Goal: Task Accomplishment & Management: Use online tool/utility

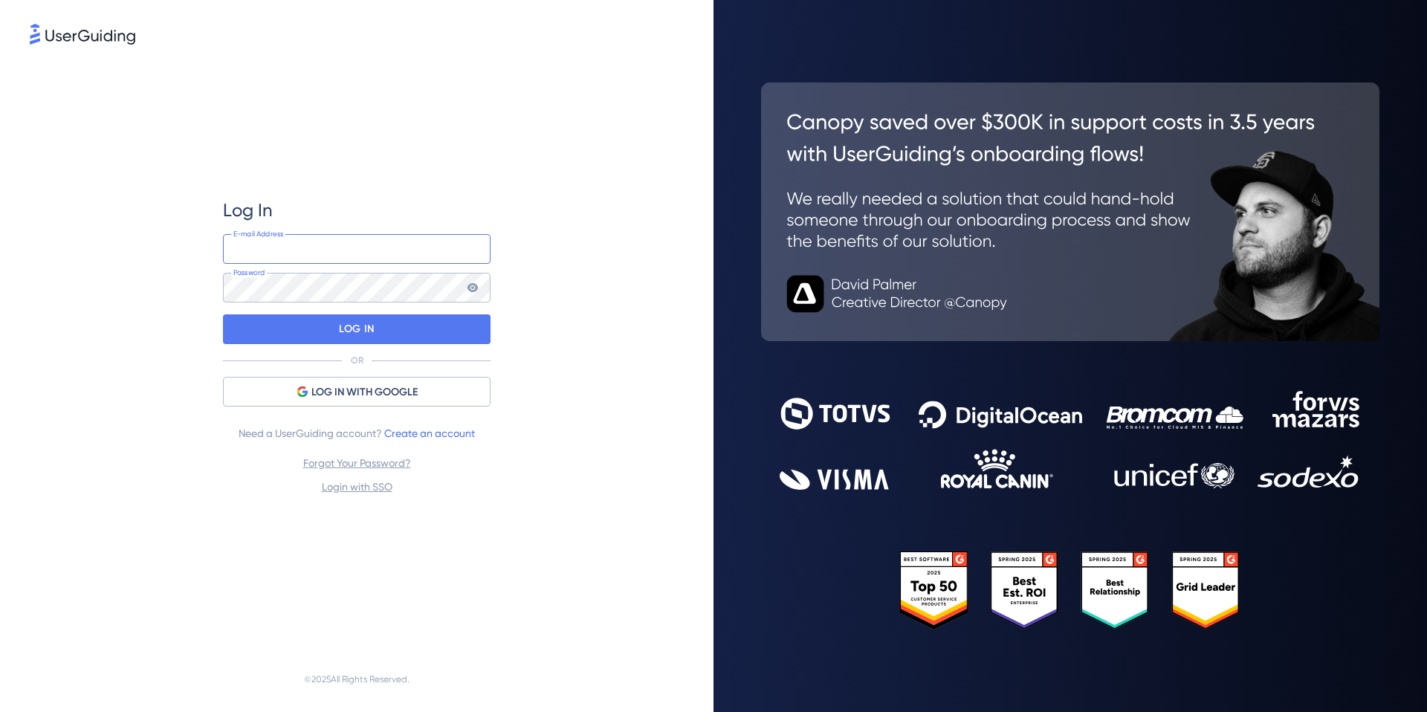
click at [353, 251] on input "email" at bounding box center [357, 249] width 268 height 30
type input "[EMAIL_ADDRESS][DOMAIN_NAME]"
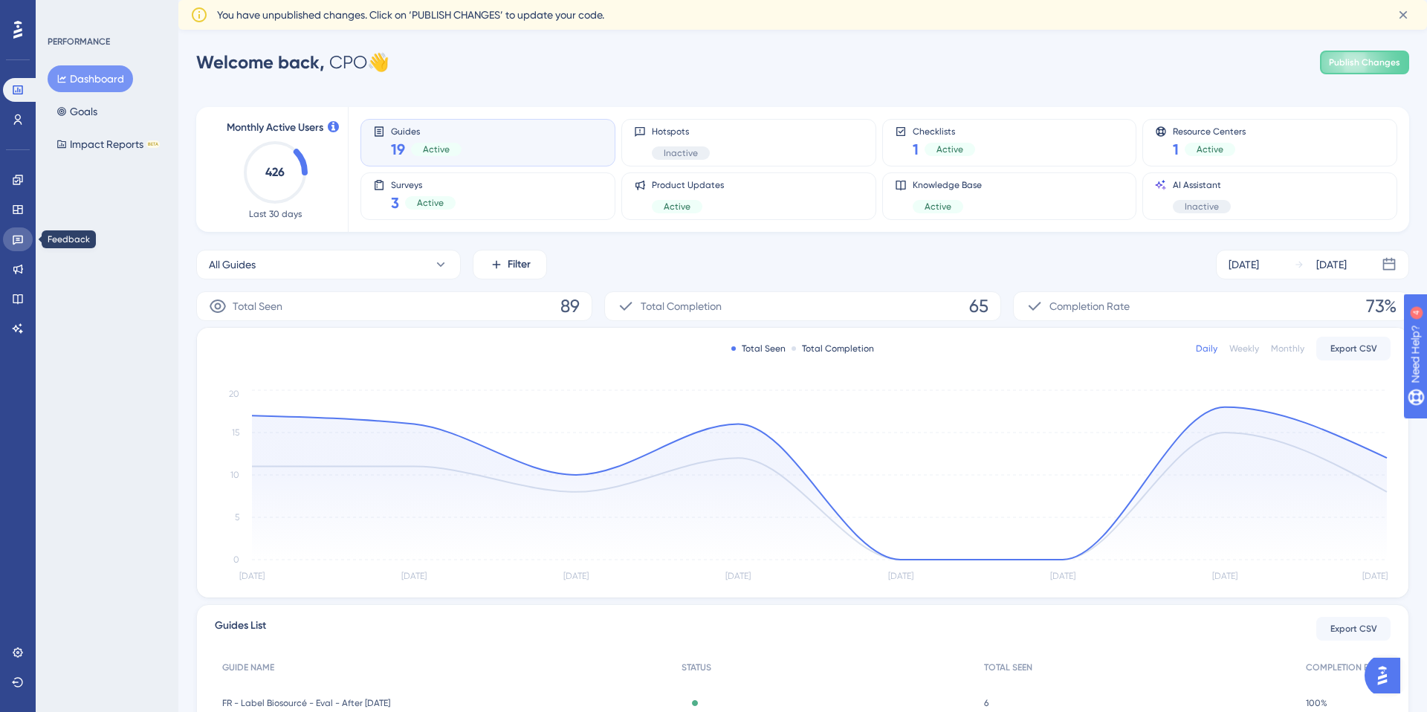
click at [10, 241] on link at bounding box center [18, 239] width 30 height 24
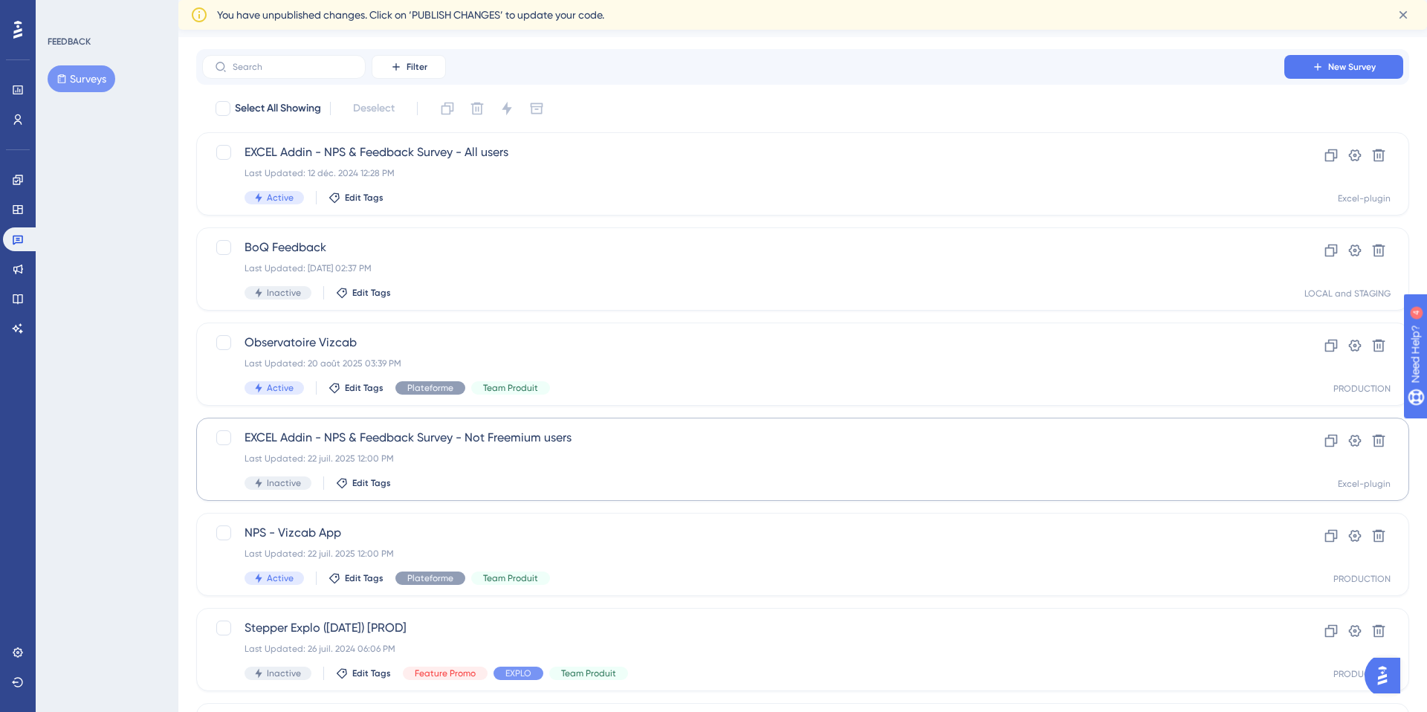
scroll to position [39, 0]
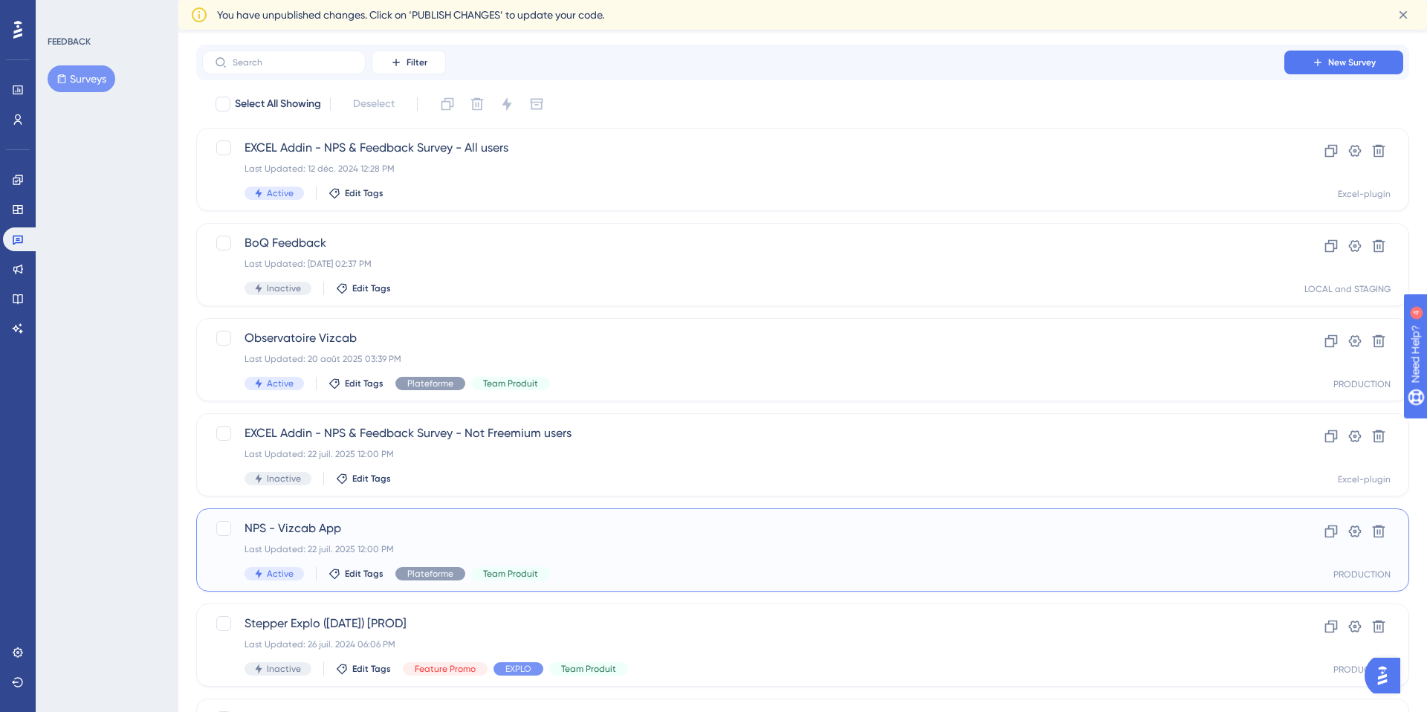
click at [511, 534] on span "NPS - Vizcab App" at bounding box center [744, 529] width 998 height 18
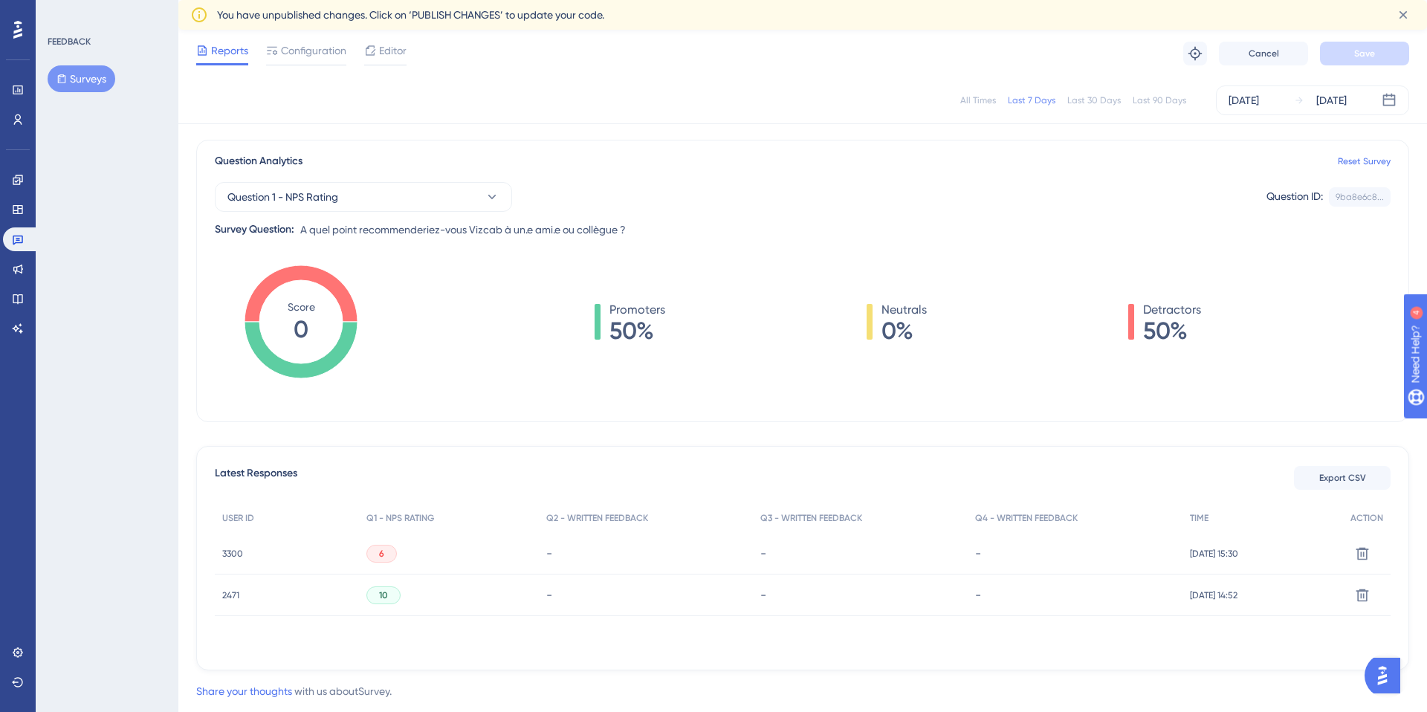
scroll to position [134, 0]
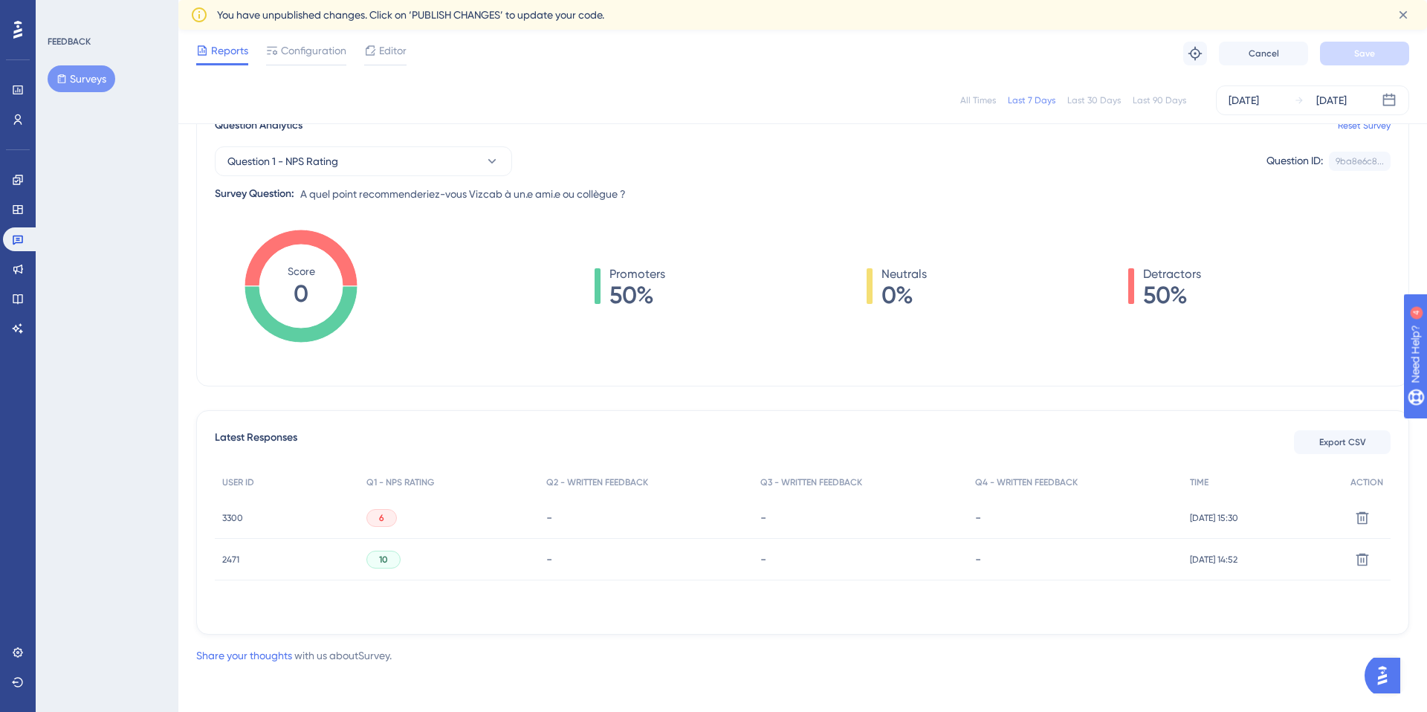
click at [383, 515] on div "6" at bounding box center [381, 518] width 30 height 18
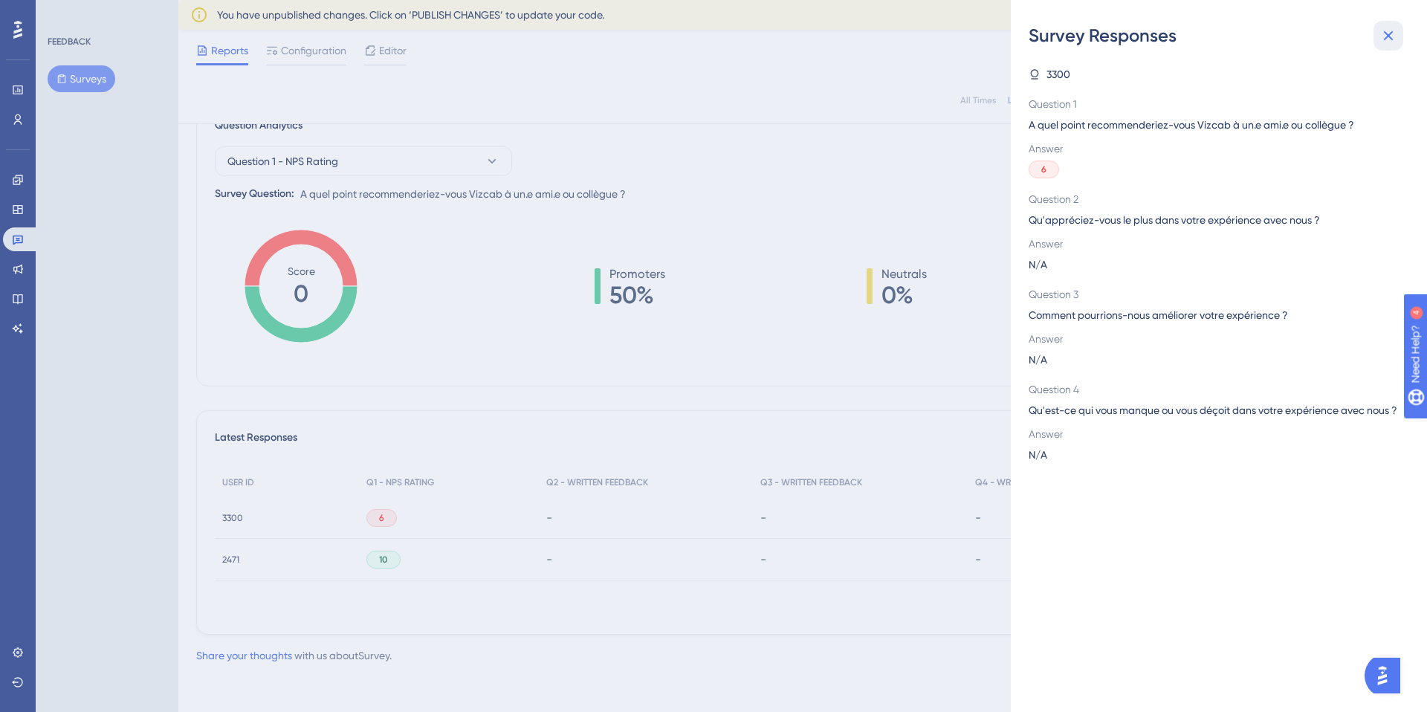
click at [1383, 30] on icon at bounding box center [1389, 36] width 18 height 18
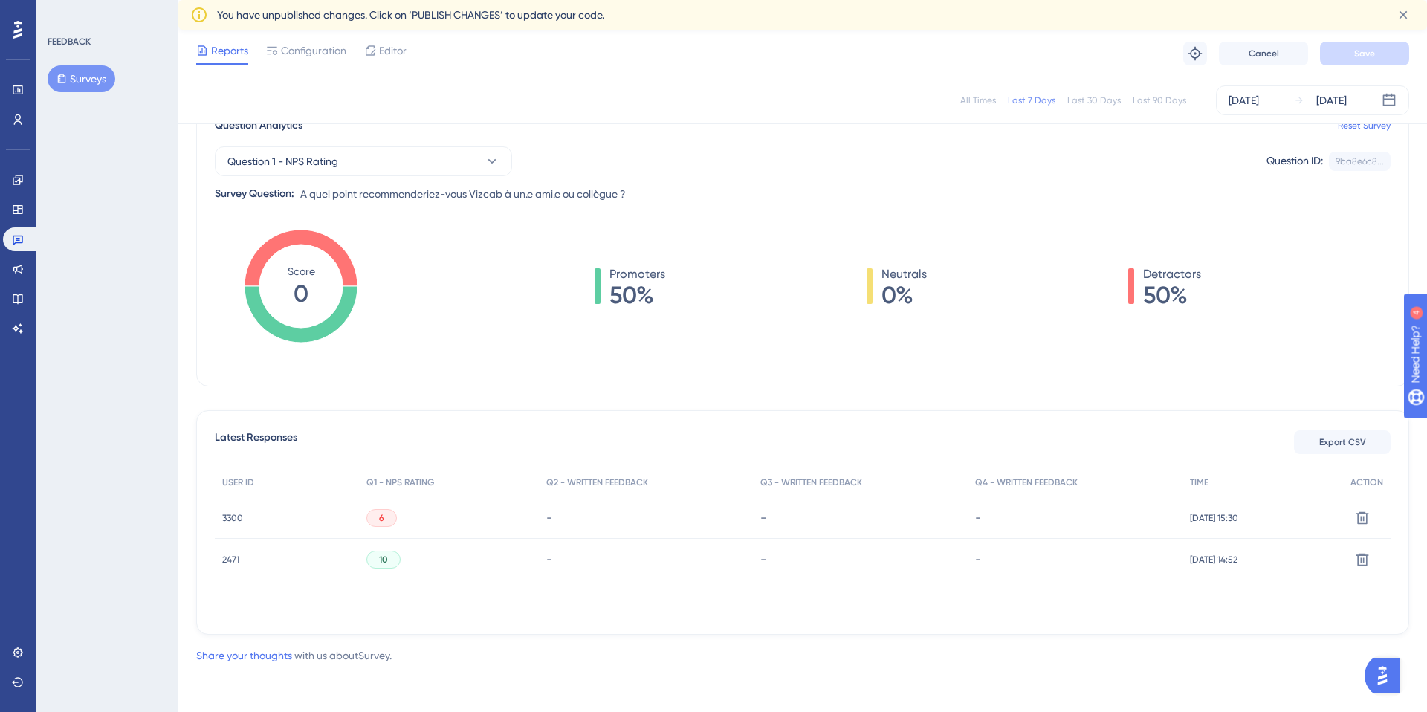
click at [1332, 429] on div "Export CSV" at bounding box center [1342, 442] width 97 height 27
click at [1332, 430] on button "Export CSV" at bounding box center [1342, 442] width 97 height 24
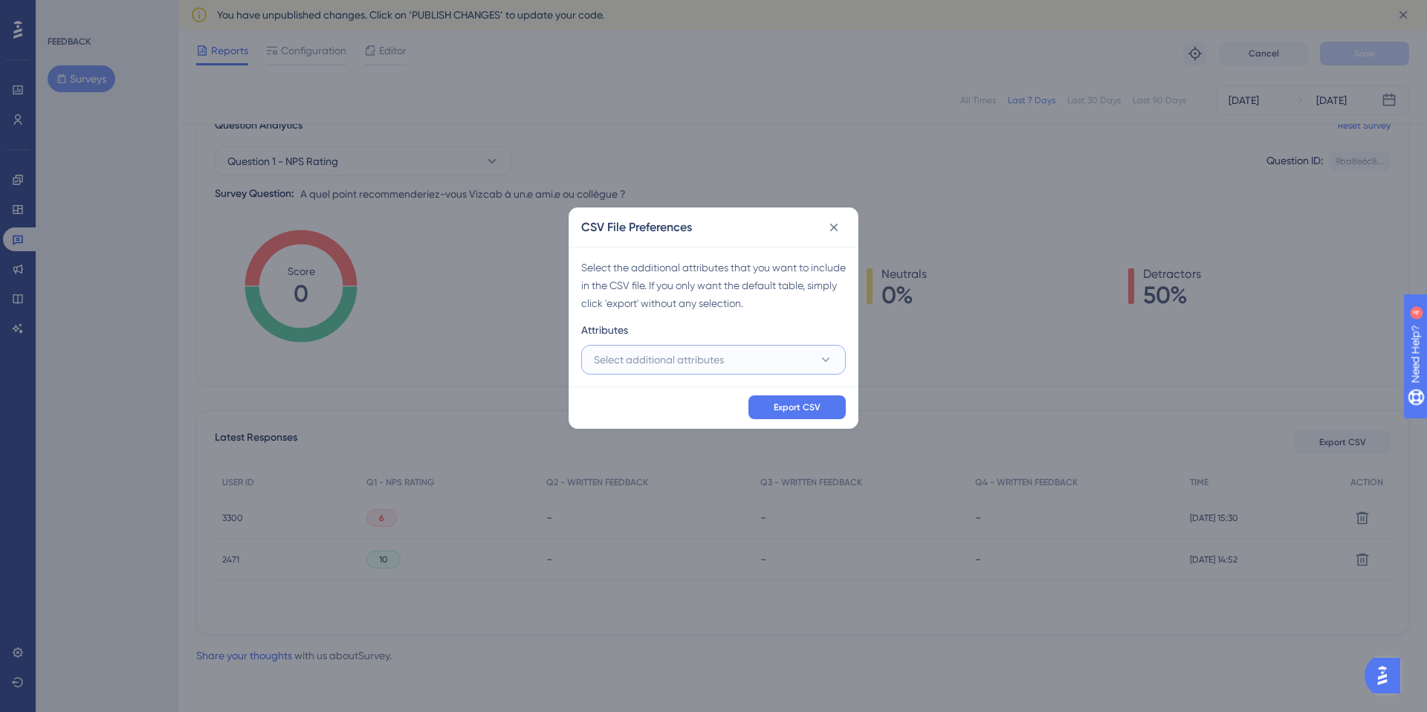
click at [783, 361] on button "Select additional attributes" at bounding box center [713, 360] width 265 height 30
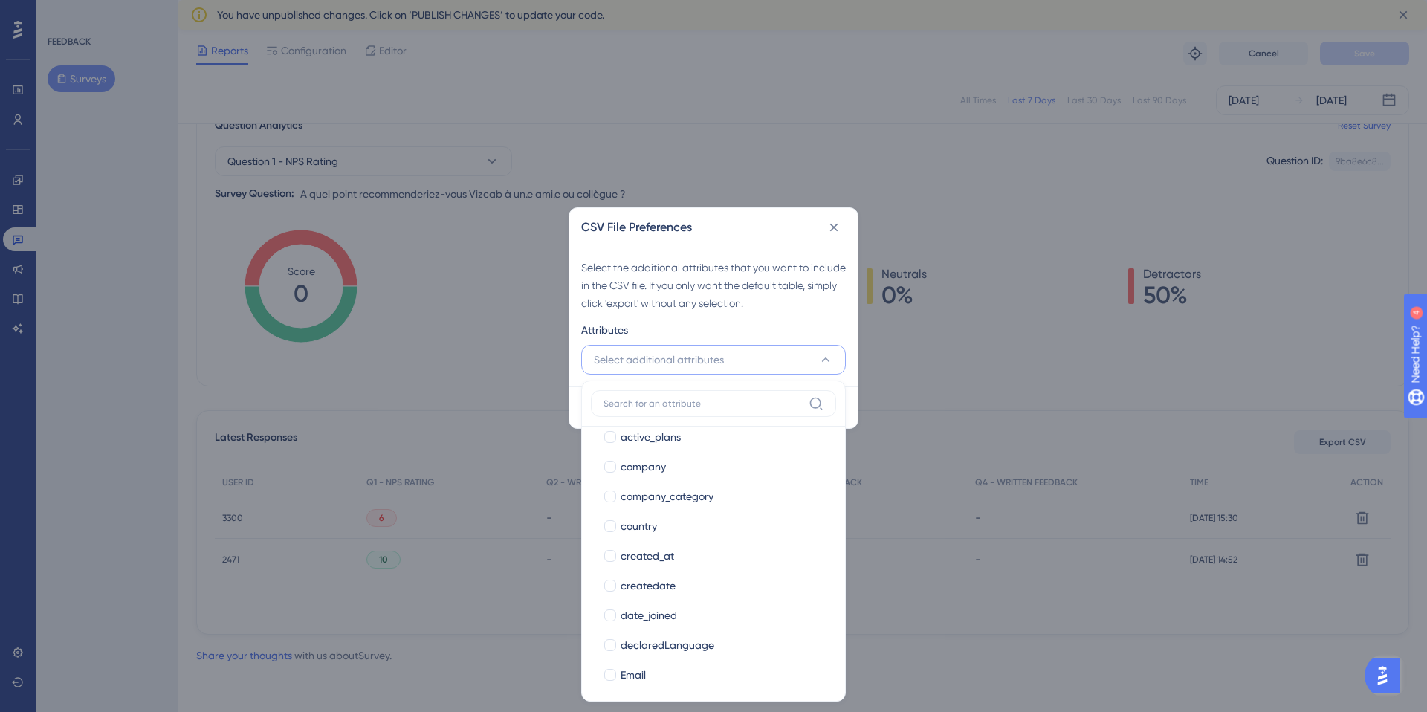
scroll to position [229, 0]
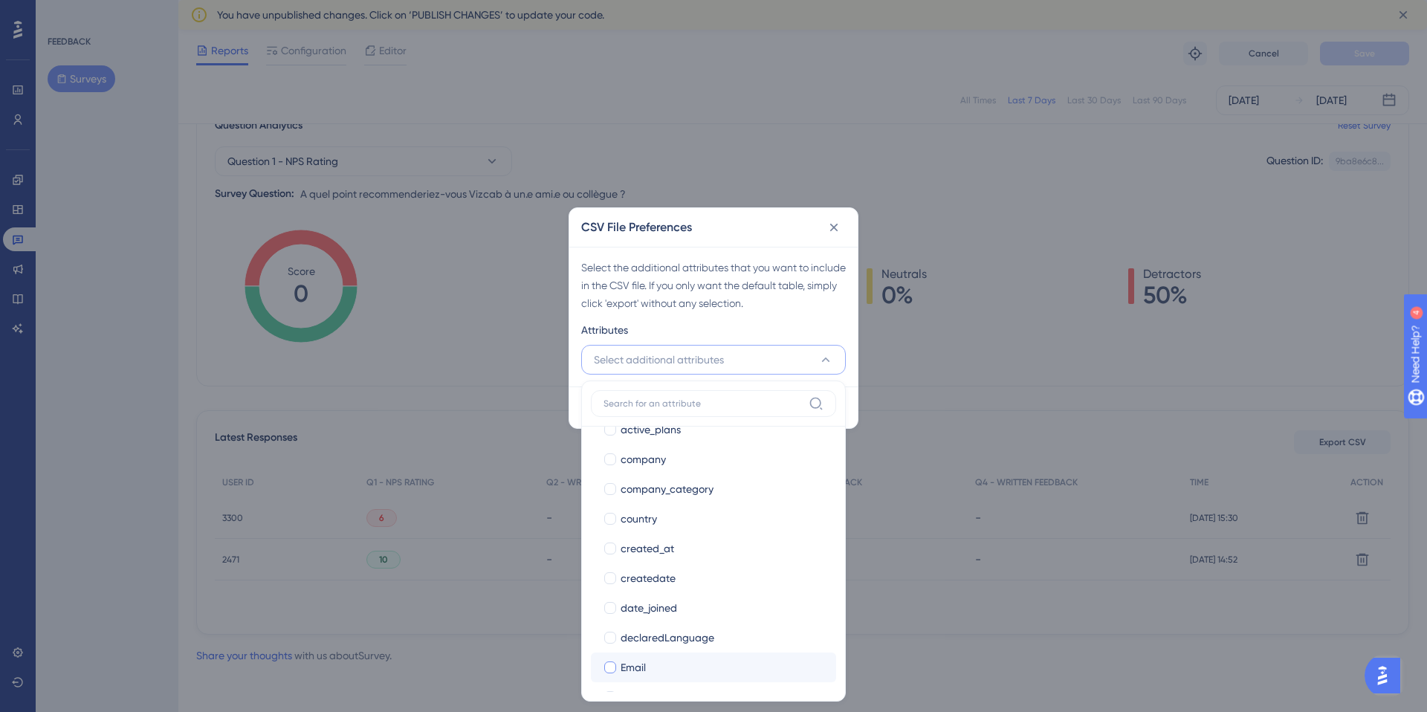
click at [647, 664] on div "Email" at bounding box center [723, 668] width 204 height 18
checkbox input "true"
click at [813, 299] on div "Select the additional attributes that you want to include in the CSV file. If y…" at bounding box center [713, 286] width 265 height 54
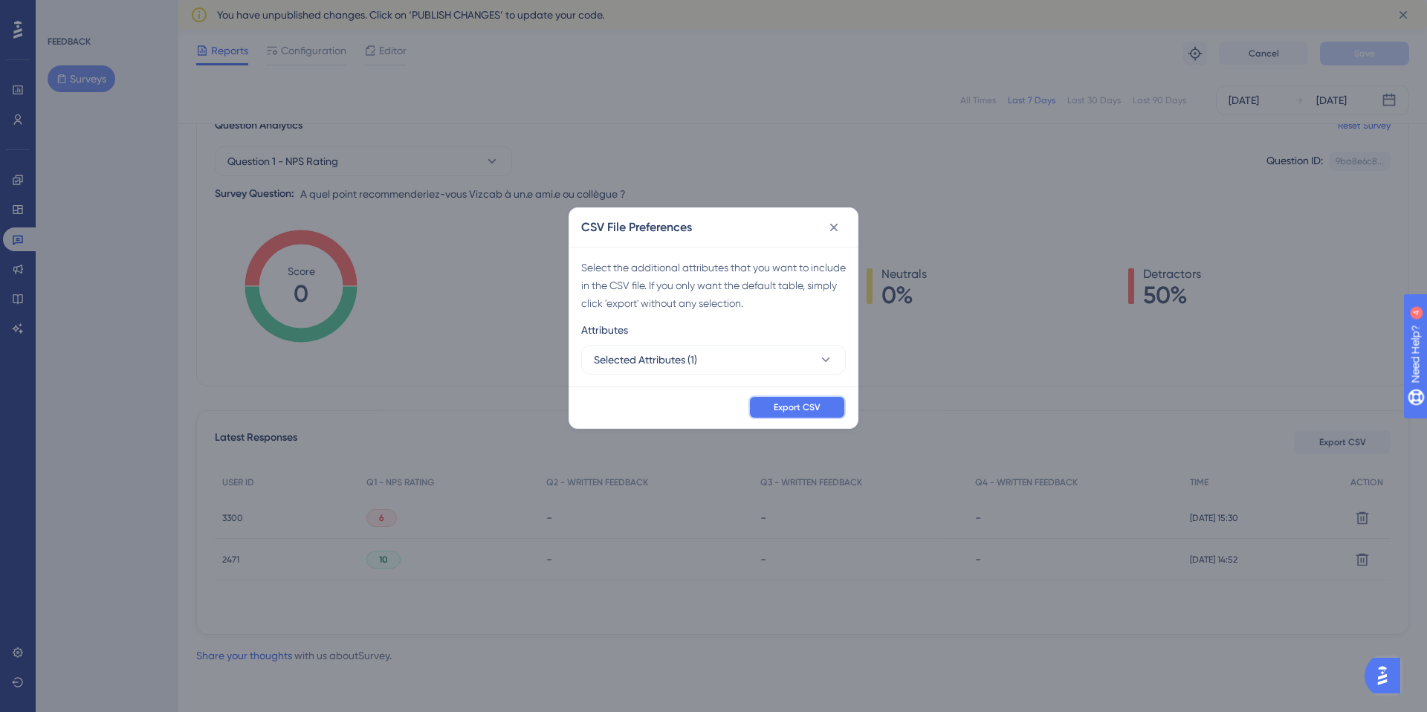
click at [804, 414] on button "Export CSV" at bounding box center [797, 407] width 97 height 24
